Goal: Task Accomplishment & Management: Use online tool/utility

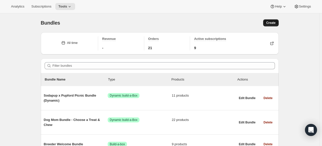
click at [269, 23] on span "Create" at bounding box center [270, 23] width 9 height 4
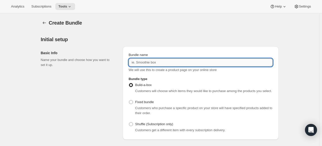
click at [158, 62] on input "Bundle name" at bounding box center [201, 62] width 144 height 8
type input "50% of Chew Pack"
click at [136, 116] on div "Build-a-box Customers will choose which items they would like to purchase among…" at bounding box center [201, 107] width 144 height 52
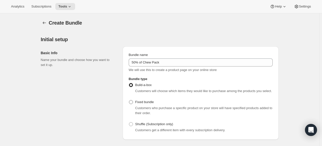
click at [144, 103] on span "Fixed bundle" at bounding box center [144, 102] width 19 height 4
click at [129, 100] on input "Fixed bundle" at bounding box center [129, 100] width 0 height 0
radio input "true"
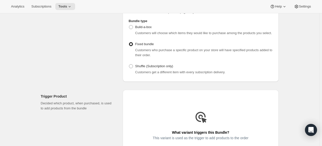
scroll to position [100, 0]
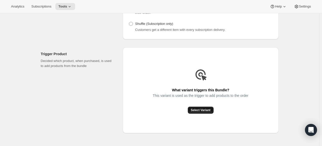
click at [192, 113] on button "Select Variant" at bounding box center [201, 109] width 26 height 7
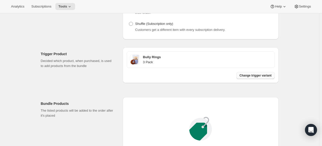
click at [264, 76] on span "Change trigger variant" at bounding box center [255, 75] width 32 height 4
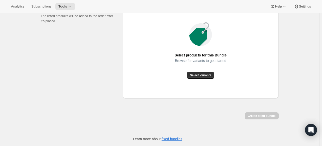
scroll to position [195, 0]
click at [197, 73] on span "Select Variants" at bounding box center [200, 75] width 21 height 4
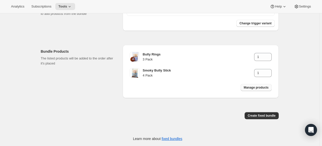
click at [253, 89] on button "Manage products" at bounding box center [256, 87] width 31 height 7
click at [262, 118] on button "Create fixed bundle" at bounding box center [262, 115] width 34 height 7
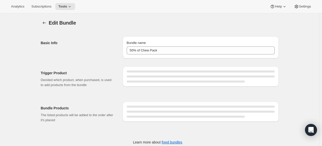
type input "50% of Chew Pack"
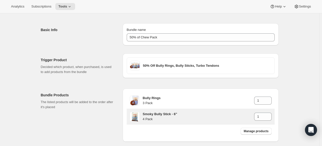
scroll to position [39, 0]
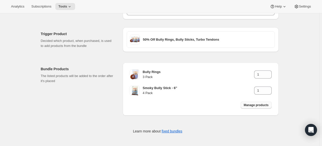
click at [254, 104] on span "Manage products" at bounding box center [256, 105] width 25 height 4
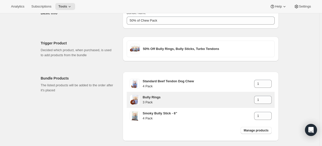
scroll to position [55, 0]
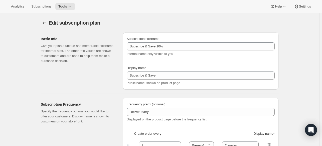
select select "WEEK"
select select "MONTH"
